Goal: Navigation & Orientation: Locate item on page

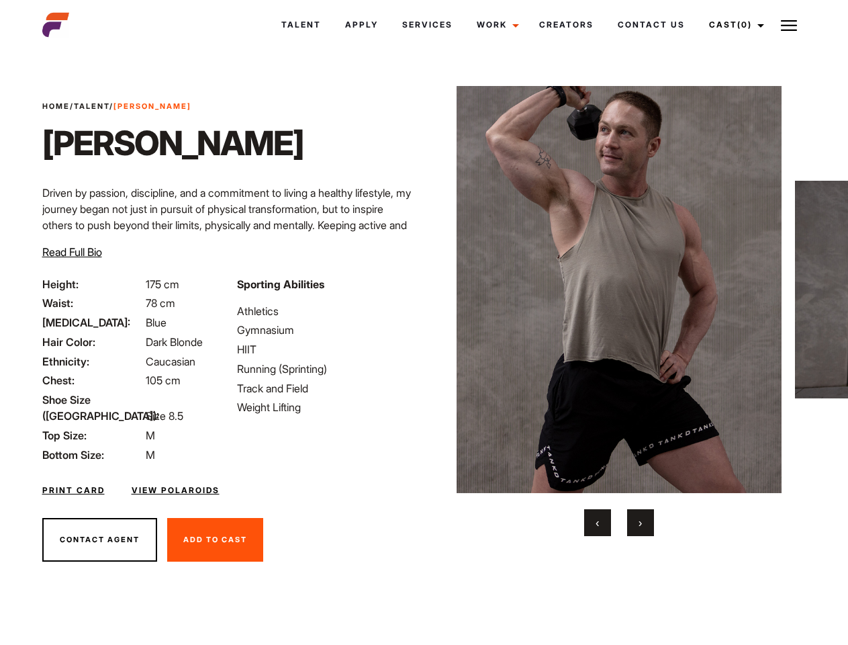
click at [733, 25] on link "Cast (0)" at bounding box center [734, 25] width 75 height 36
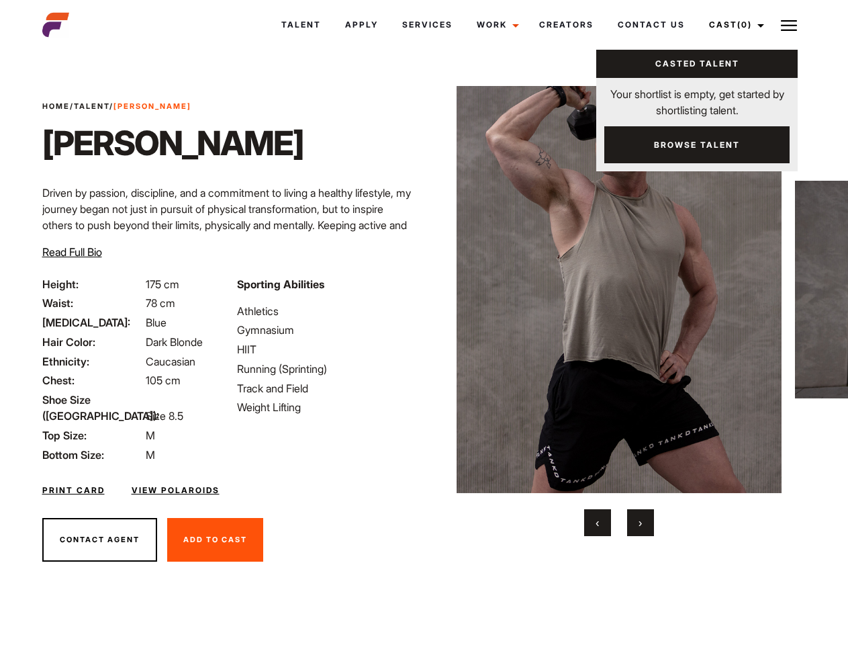
click at [789, 25] on img at bounding box center [789, 25] width 16 height 16
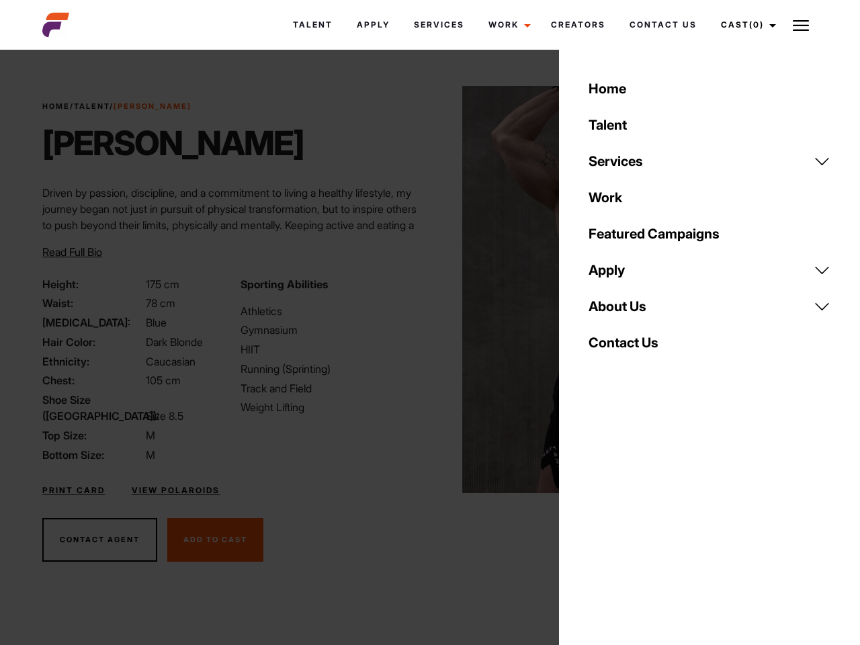
click at [619, 311] on img at bounding box center [625, 289] width 326 height 407
click at [424, 289] on div "Sporting Abilities Athletics Gymnasium HIIT Running (Sprinting) Track and Field…" at bounding box center [330, 369] width 197 height 187
click at [598, 522] on div "Home Talent Services Talent Casting Photography Videography Creative Hair and M…" at bounding box center [709, 322] width 301 height 645
click at [641, 522] on div "Home Talent Services Talent Casting Photography Videography Creative Hair and M…" at bounding box center [709, 322] width 301 height 645
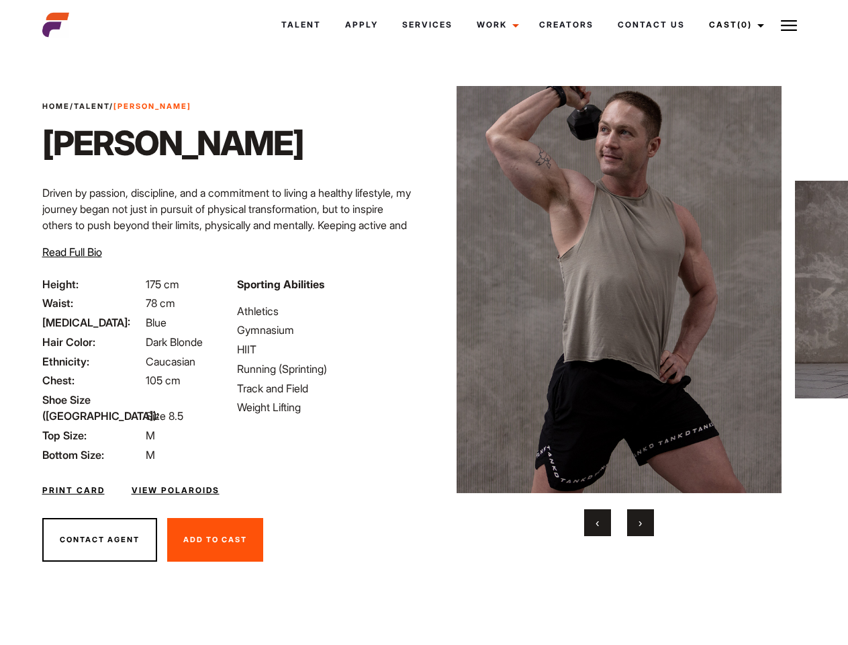
click at [733, 25] on link "Cast (0)" at bounding box center [734, 25] width 75 height 36
click at [789, 25] on img at bounding box center [789, 25] width 16 height 16
click at [619, 311] on img at bounding box center [620, 289] width 326 height 407
click at [424, 289] on div "Sporting Abilities Athletics Gymnasium HIIT Running (Sprinting) Track and Field…" at bounding box center [326, 369] width 195 height 187
click at [598, 522] on button "‹" at bounding box center [597, 522] width 27 height 27
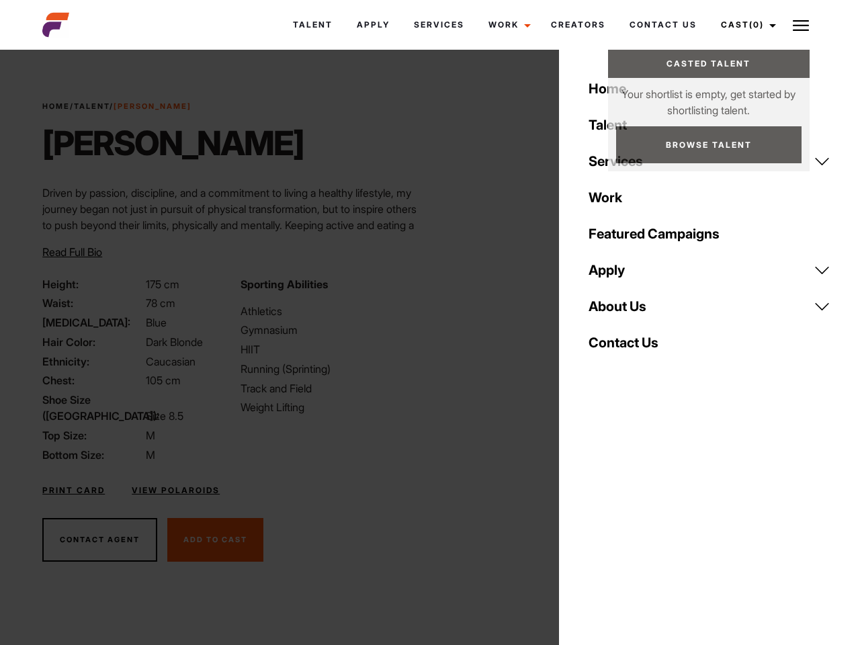
click at [641, 522] on button "›" at bounding box center [648, 522] width 27 height 27
